Goal: Information Seeking & Learning: Check status

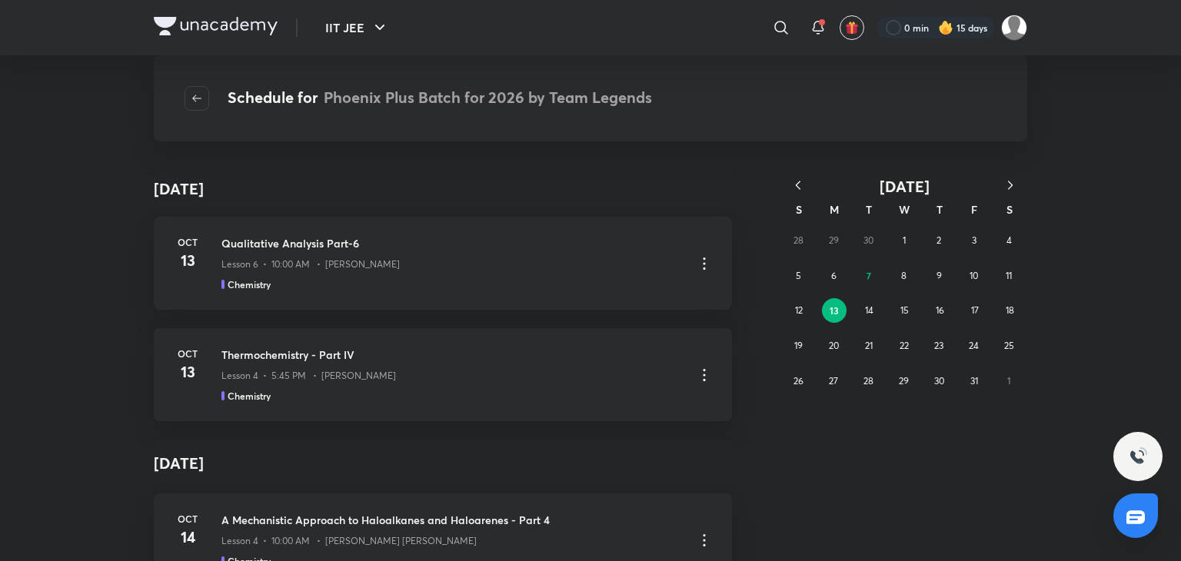
scroll to position [7887, 0]
click at [803, 182] on icon "button" at bounding box center [798, 185] width 15 height 15
click at [797, 179] on icon "button" at bounding box center [798, 185] width 15 height 15
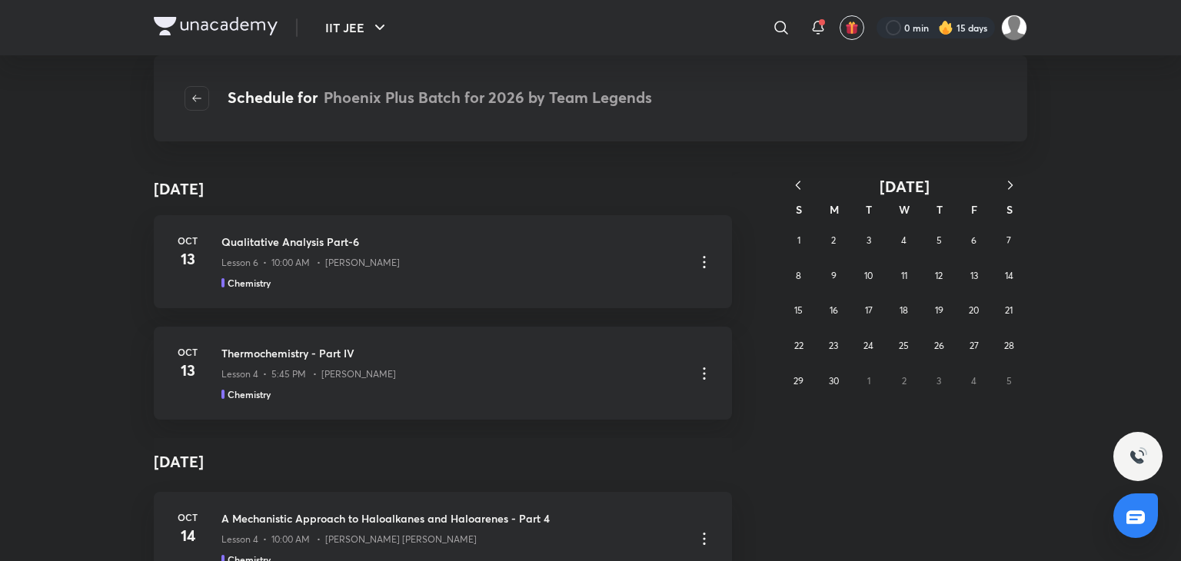
click at [797, 179] on icon "button" at bounding box center [798, 185] width 15 height 15
click at [1021, 188] on button "button" at bounding box center [1011, 186] width 34 height 19
click at [842, 345] on button "21" at bounding box center [833, 346] width 25 height 25
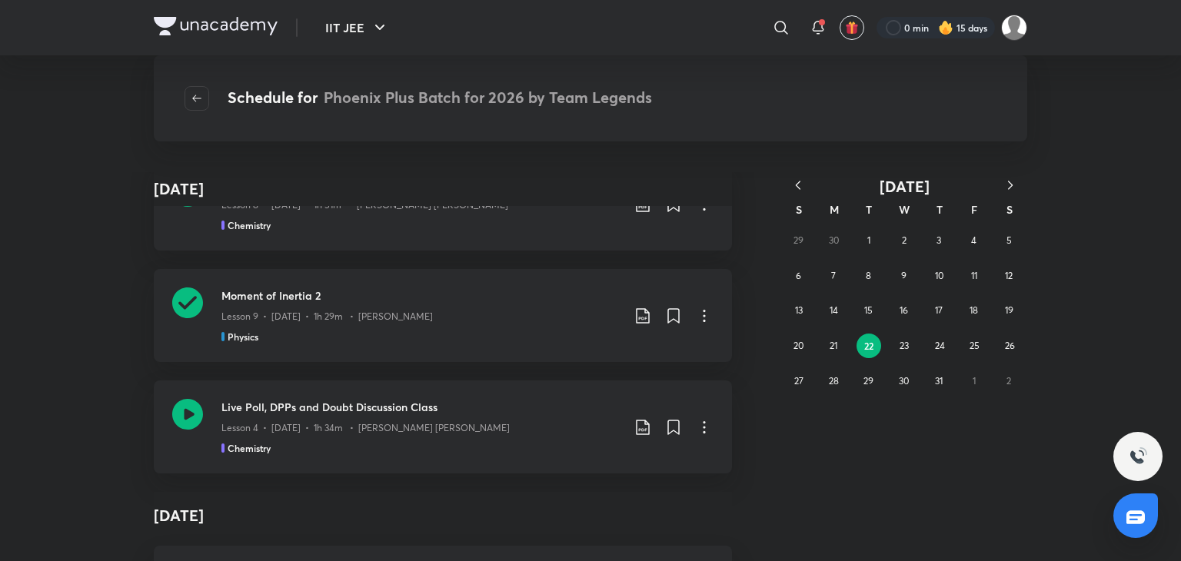
scroll to position [32031, 0]
